Goal: Check status

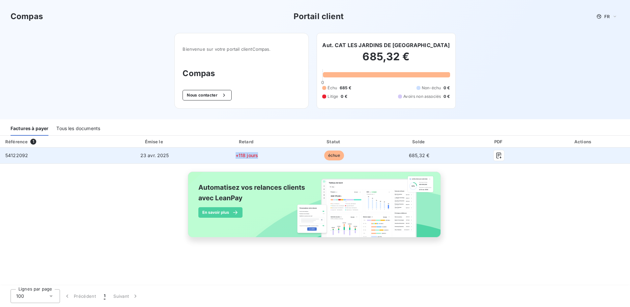
drag, startPoint x: 237, startPoint y: 156, endPoint x: 257, endPoint y: 157, distance: 20.4
click at [257, 157] on td "+118 jours" at bounding box center [247, 156] width 88 height 16
drag, startPoint x: 257, startPoint y: 157, endPoint x: 260, endPoint y: 158, distance: 3.4
click at [260, 158] on td "+118 jours" at bounding box center [247, 156] width 88 height 16
drag, startPoint x: 171, startPoint y: 155, endPoint x: 120, endPoint y: 153, distance: 51.1
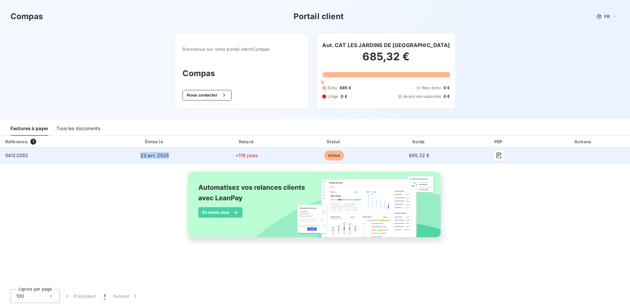
click at [120, 153] on td "23 avr. 2025" at bounding box center [154, 156] width 96 height 16
drag, startPoint x: 120, startPoint y: 153, endPoint x: 106, endPoint y: 151, distance: 14.0
click at [106, 151] on td "23 avr. 2025" at bounding box center [154, 156] width 96 height 16
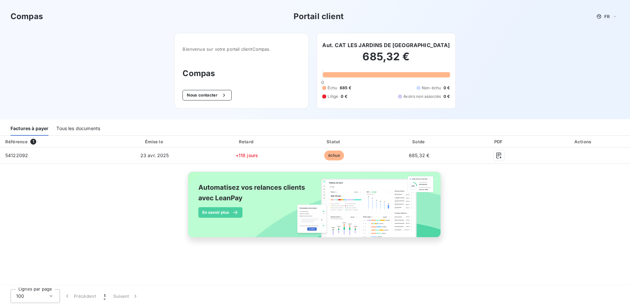
click at [70, 129] on div "Tous les documents" at bounding box center [78, 129] width 44 height 14
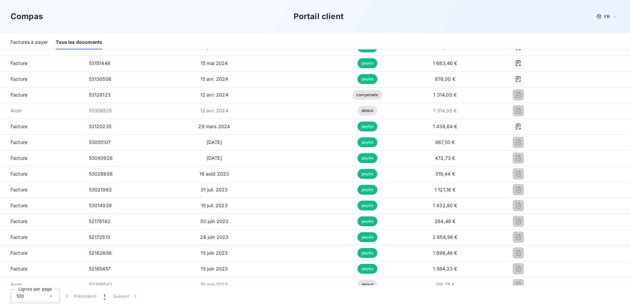
scroll to position [132, 0]
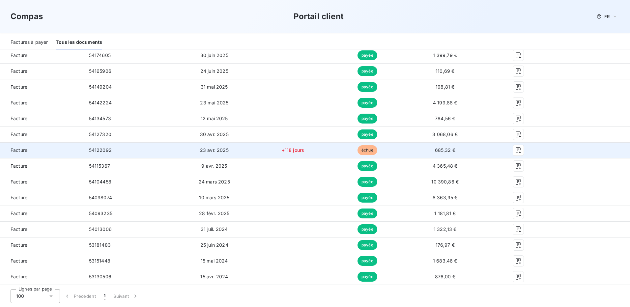
click at [211, 150] on span "23 avr. 2025" at bounding box center [214, 150] width 29 height 6
click at [358, 150] on span "échue" at bounding box center [367, 150] width 20 height 10
click at [515, 152] on icon "button" at bounding box center [518, 150] width 7 height 7
